Goal: Task Accomplishment & Management: Manage account settings

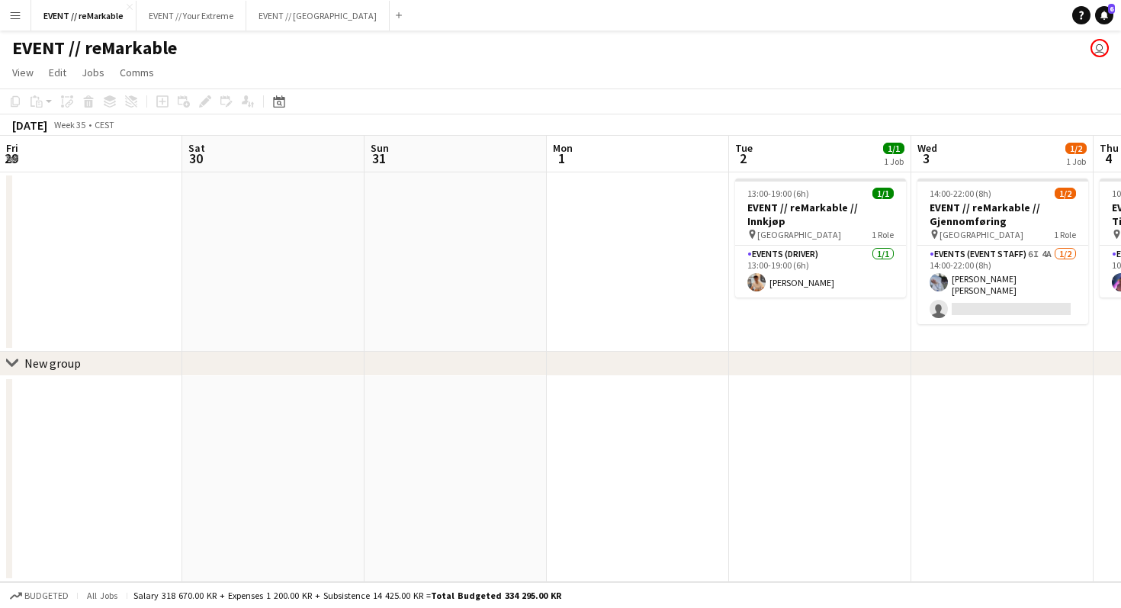
scroll to position [0, 348]
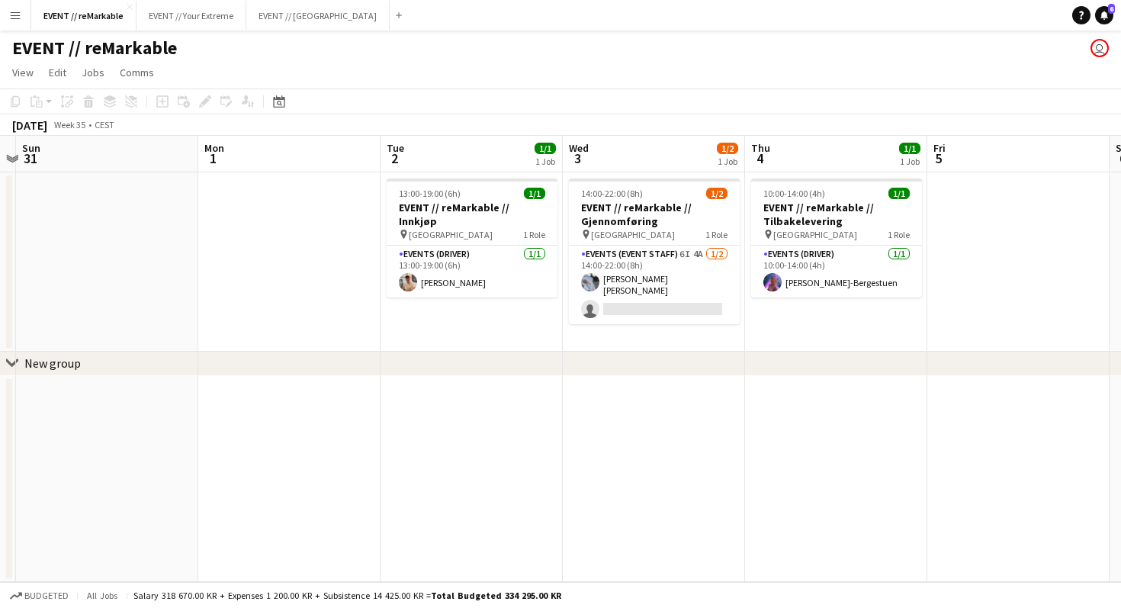
click at [695, 323] on app-date-cell "14:00-22:00 (8h) 1/2 EVENT // reMarkable // Gjennomføring pin Oslo 1 Role Event…" at bounding box center [654, 261] width 182 height 179
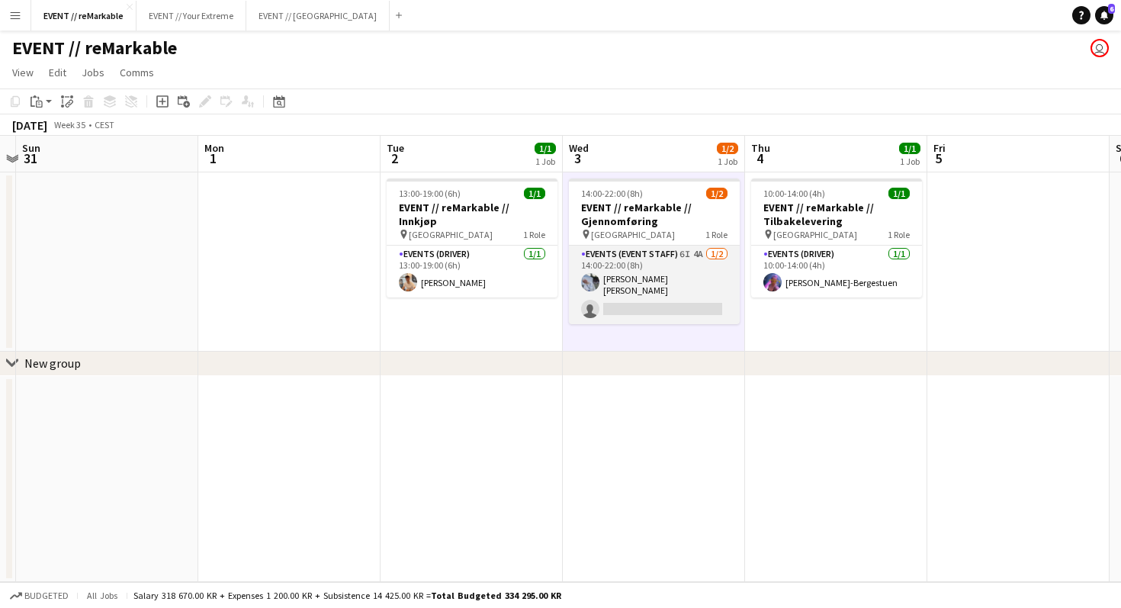
click at [691, 296] on app-card-role "Events (Event Staff) 6I 4A [DATE] 14:00-22:00 (8h) [PERSON_NAME] [PERSON_NAME] …" at bounding box center [654, 284] width 171 height 79
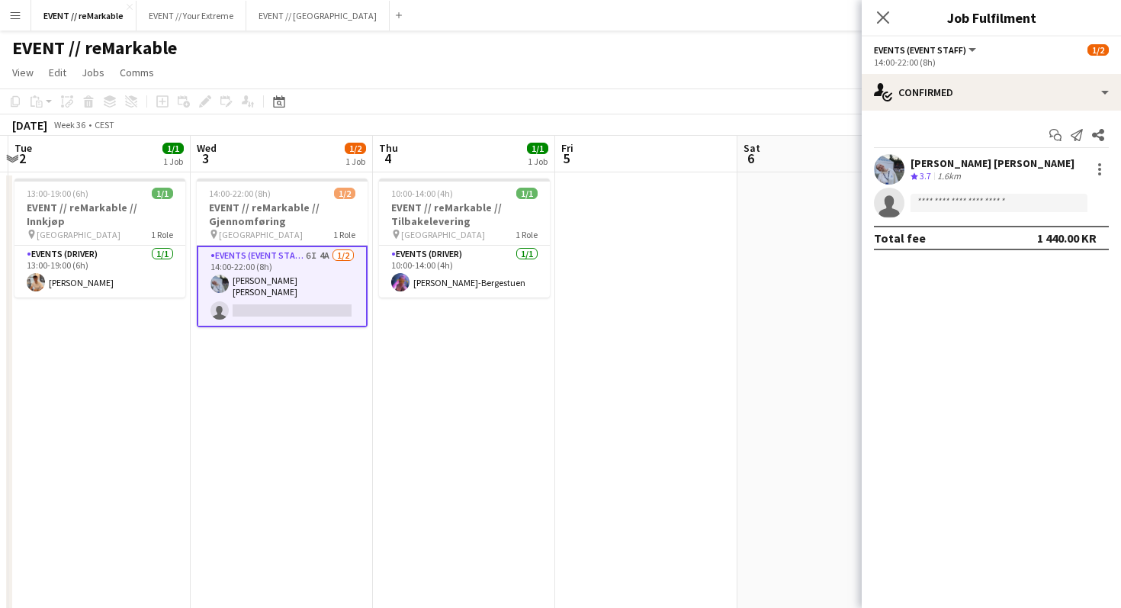
scroll to position [0, 390]
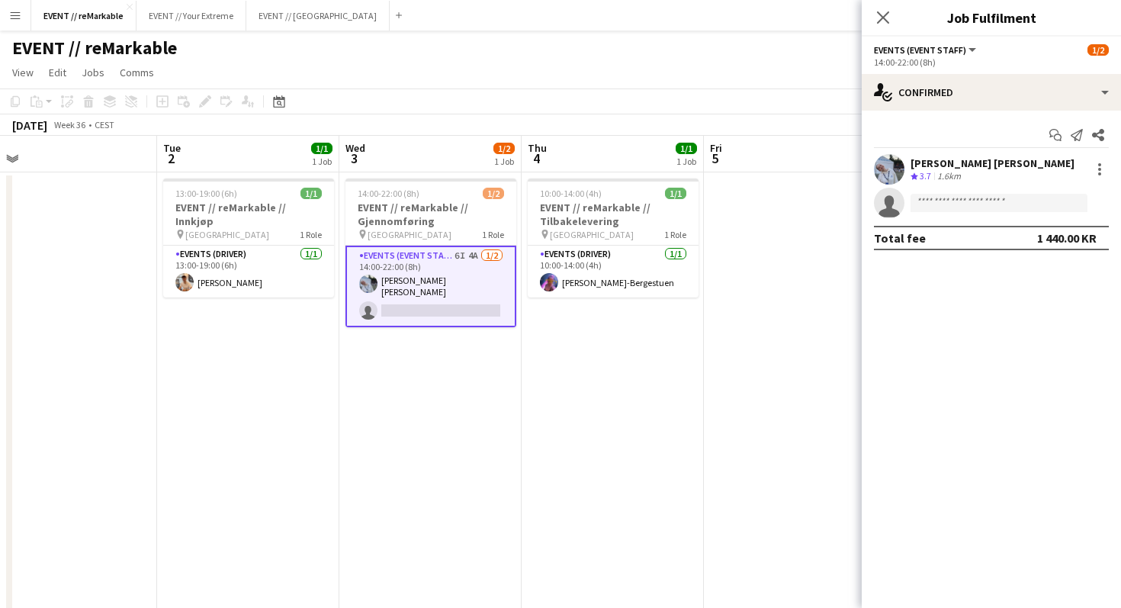
click at [465, 294] on app-card-role "Events (Event Staff) 6I 4A [DATE] 14:00-22:00 (8h) [PERSON_NAME] [PERSON_NAME] …" at bounding box center [430, 286] width 171 height 82
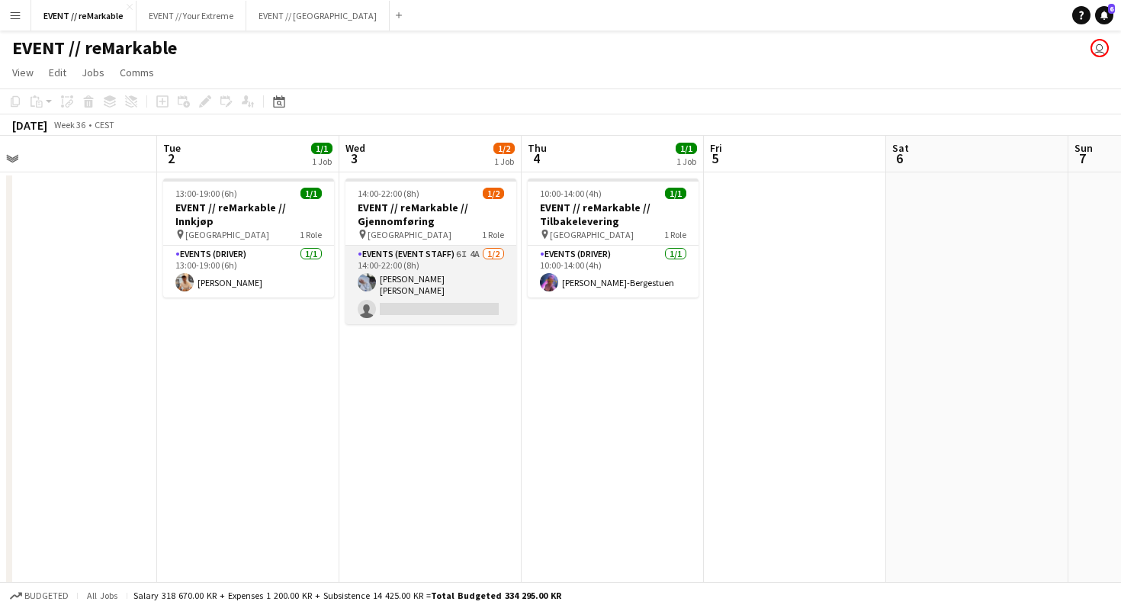
click at [465, 294] on app-card-role "Events (Event Staff) 6I 4A [DATE] 14:00-22:00 (8h) [PERSON_NAME] [PERSON_NAME] …" at bounding box center [430, 284] width 171 height 79
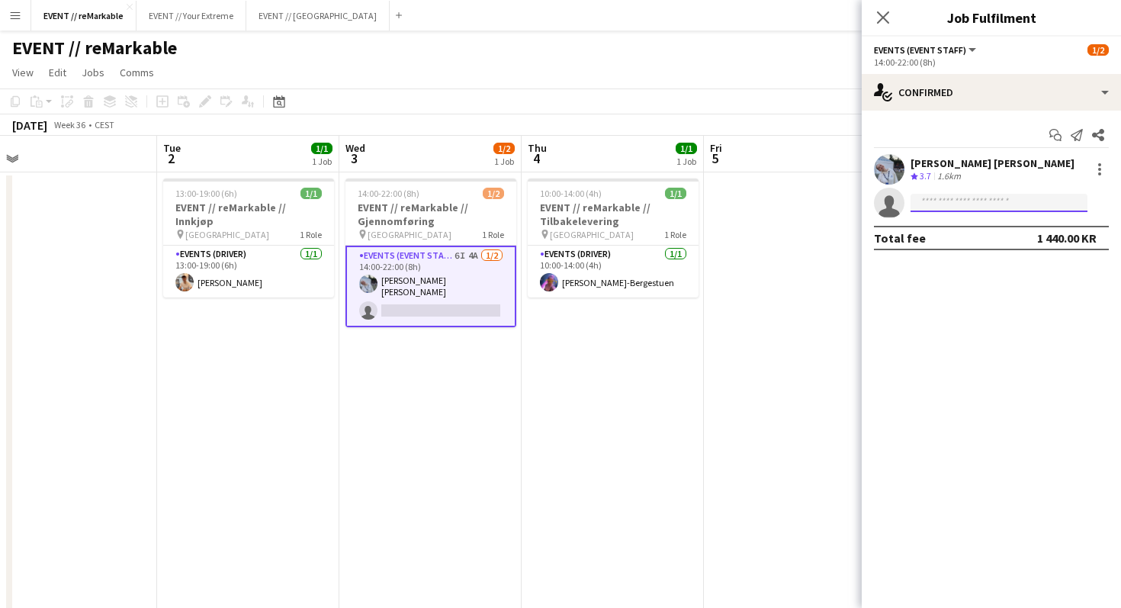
click at [936, 208] on input at bounding box center [998, 203] width 177 height 18
click at [823, 85] on app-page-menu "View Day view expanded Day view collapsed Month view Date picker Jump to [DATE]…" at bounding box center [560, 73] width 1121 height 29
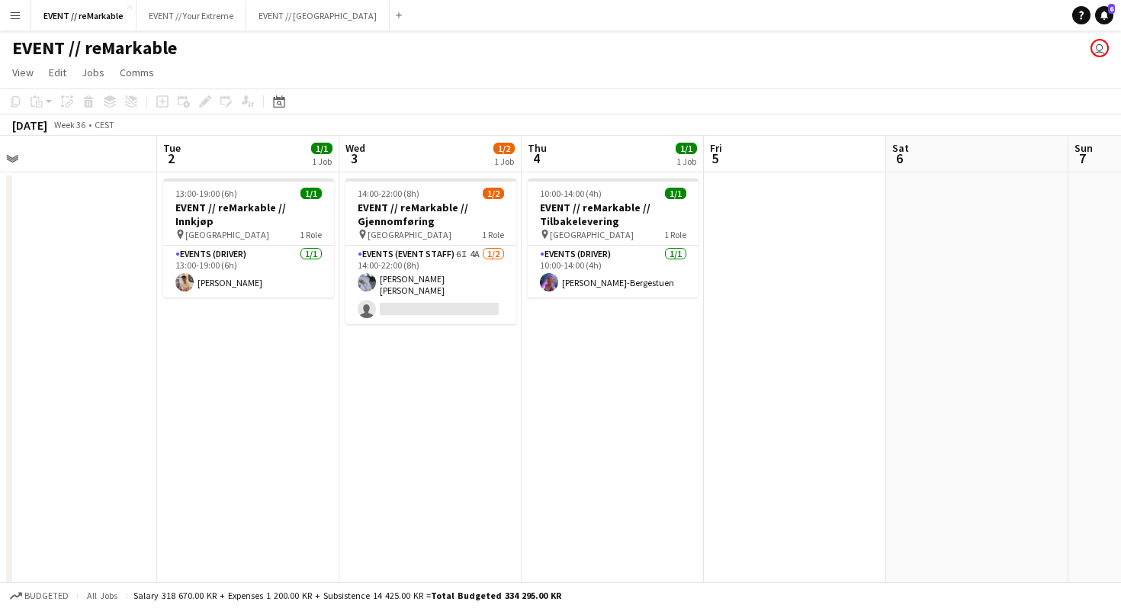
click at [1096, 49] on app-user-avatar "user" at bounding box center [1099, 48] width 18 height 18
click at [1070, 53] on div "EVENT // reMarkable user" at bounding box center [560, 44] width 1121 height 29
click at [1080, 14] on icon at bounding box center [1081, 15] width 5 height 8
click at [1080, 15] on icon at bounding box center [1081, 15] width 5 height 8
